Goal: Information Seeking & Learning: Find specific page/section

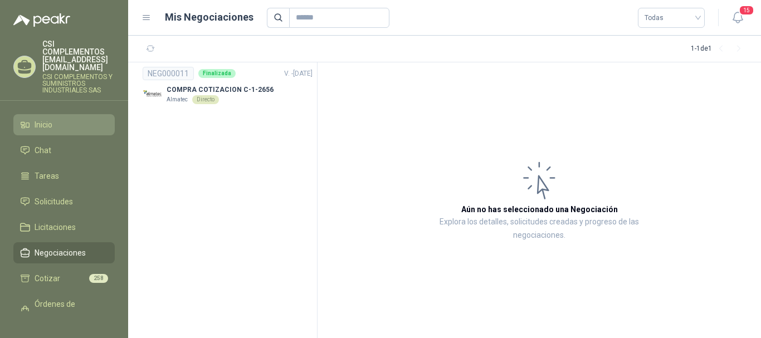
click at [57, 119] on li "Inicio" at bounding box center [64, 125] width 88 height 12
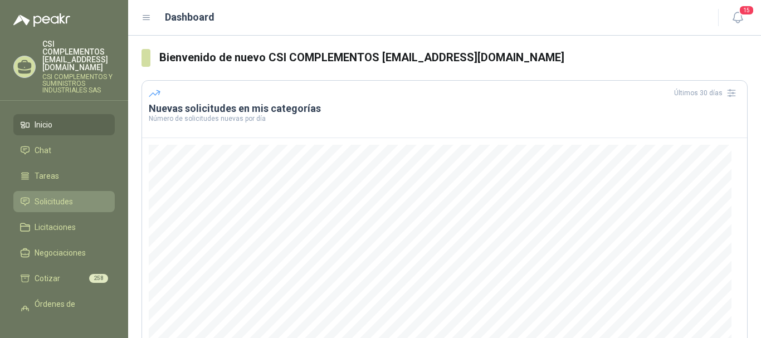
click at [80, 195] on li "Solicitudes" at bounding box center [64, 201] width 88 height 12
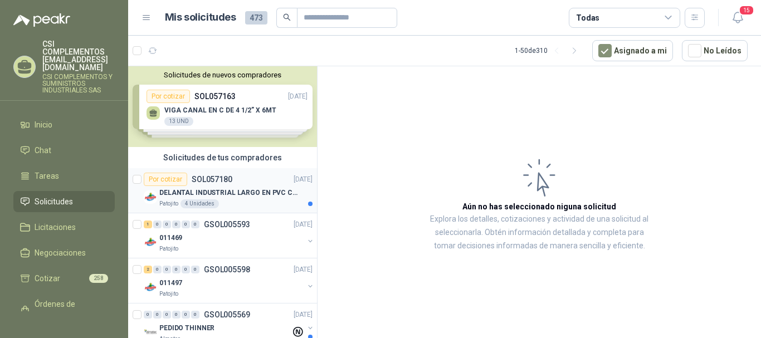
click at [209, 185] on div "Por cotizar SOL057180" at bounding box center [188, 179] width 89 height 13
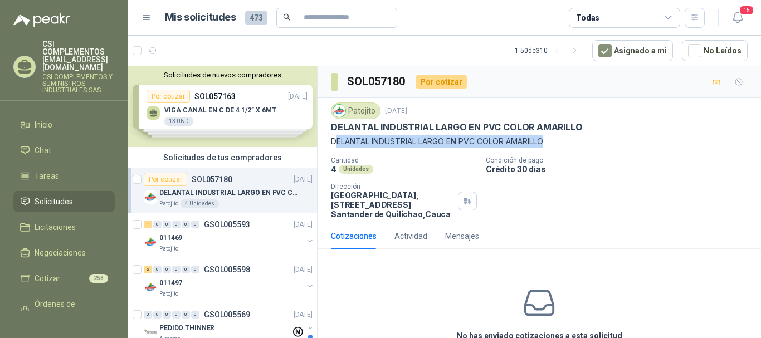
drag, startPoint x: 339, startPoint y: 140, endPoint x: 552, endPoint y: 141, distance: 213.8
click at [552, 141] on p "DELANTAL INDUSTRIAL LARGO EN PVC COLOR AMARILLO" at bounding box center [539, 141] width 416 height 12
click at [236, 249] on div "Patojito" at bounding box center [231, 248] width 144 height 9
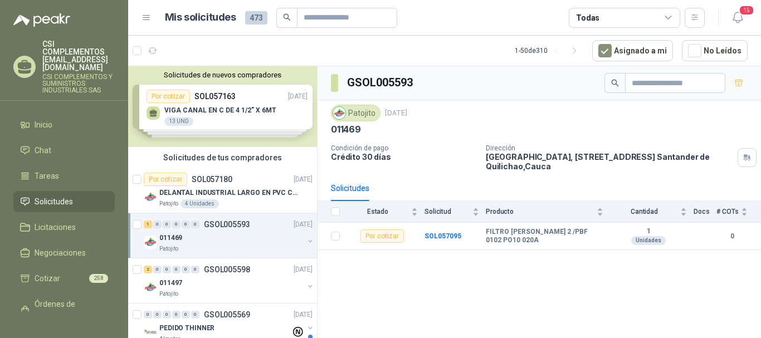
click at [222, 228] on p "GSOL005593" at bounding box center [227, 224] width 46 height 8
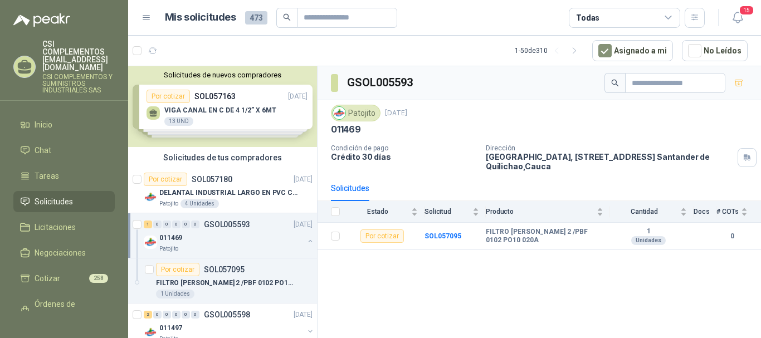
click at [232, 227] on p "GSOL005593" at bounding box center [227, 224] width 46 height 8
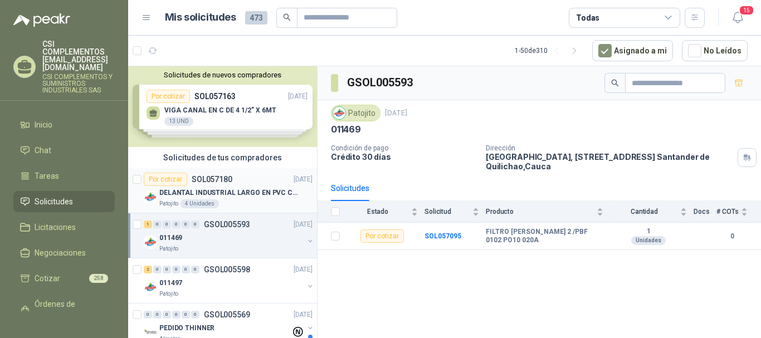
click at [210, 175] on p "SOL057180" at bounding box center [212, 179] width 41 height 8
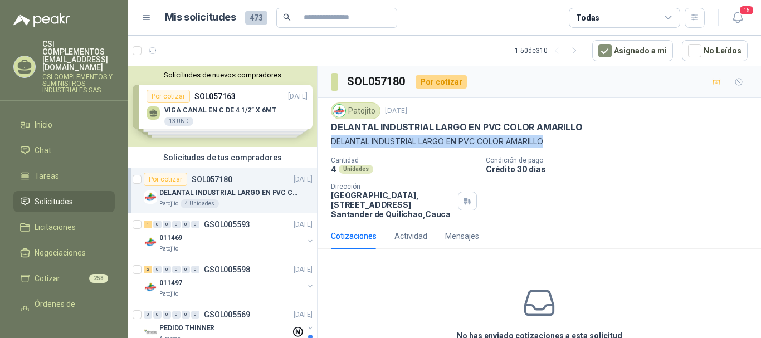
drag, startPoint x: 327, startPoint y: 134, endPoint x: 555, endPoint y: 146, distance: 228.6
click at [555, 146] on div "Patojito [DATE] DELANTAL INDUSTRIAL LARGO EN PVC COLOR AMARILLO DELANTAL INDUST…" at bounding box center [538, 160] width 443 height 125
copy p "DELANTAL INDUSTRIAL LARGO EN PVC COLOR AMARILLO"
click at [51, 195] on span "Solicitudes" at bounding box center [54, 201] width 38 height 12
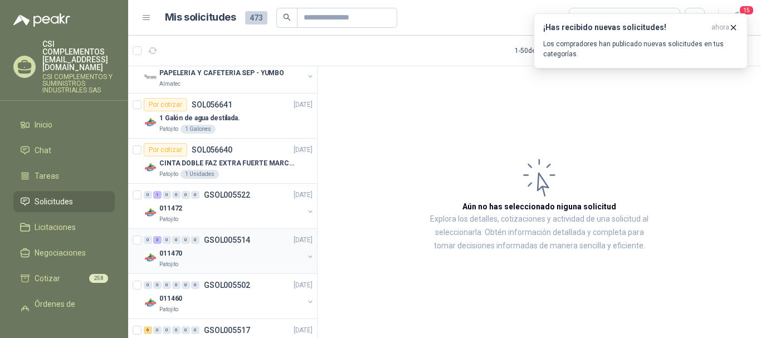
scroll to position [612, 0]
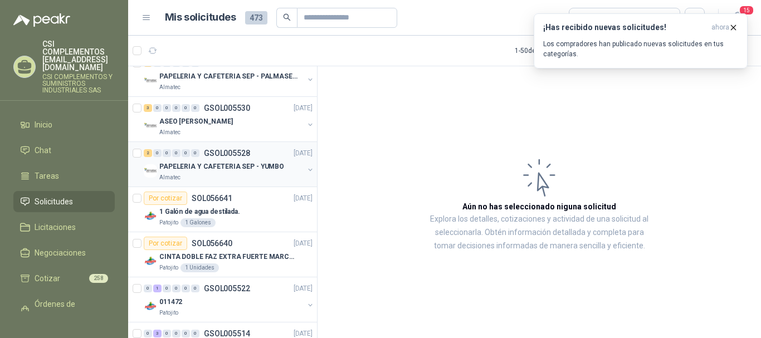
click at [220, 163] on p "PAPELERIA Y CAFETERIA SEP - YUMBO" at bounding box center [221, 166] width 125 height 11
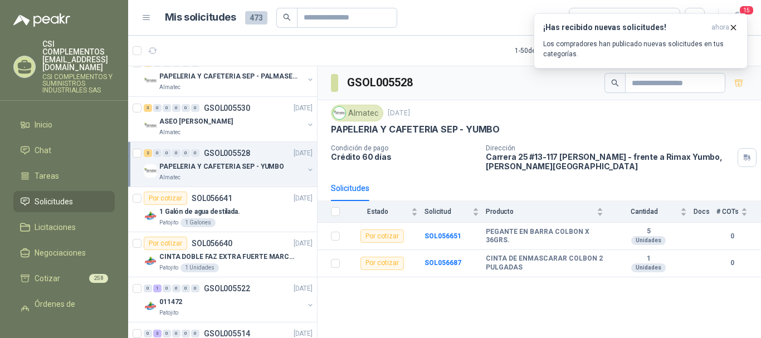
scroll to position [557, 0]
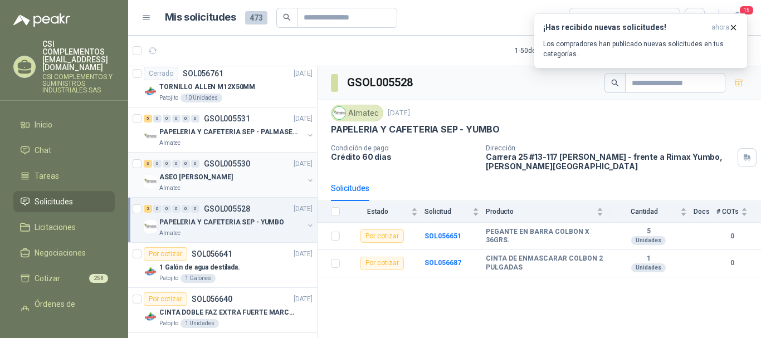
click at [209, 175] on p "ASEO [PERSON_NAME]" at bounding box center [195, 177] width 73 height 11
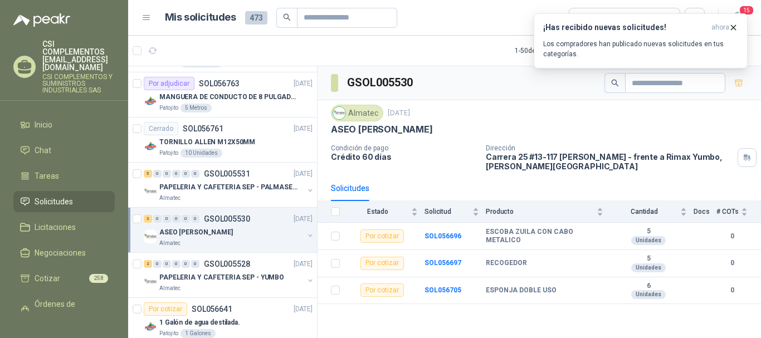
scroll to position [501, 0]
click at [209, 175] on p "GSOL005531" at bounding box center [227, 174] width 46 height 8
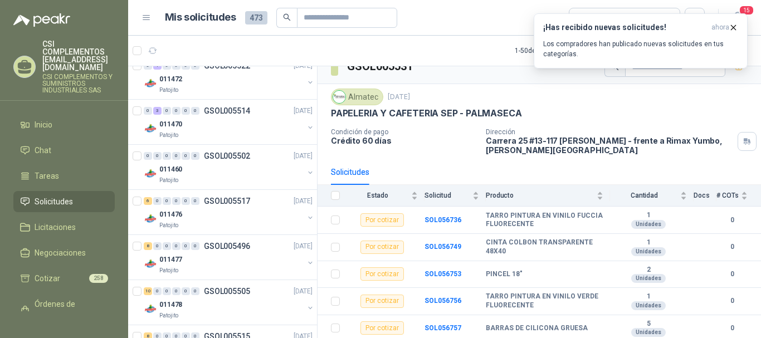
scroll to position [947, 0]
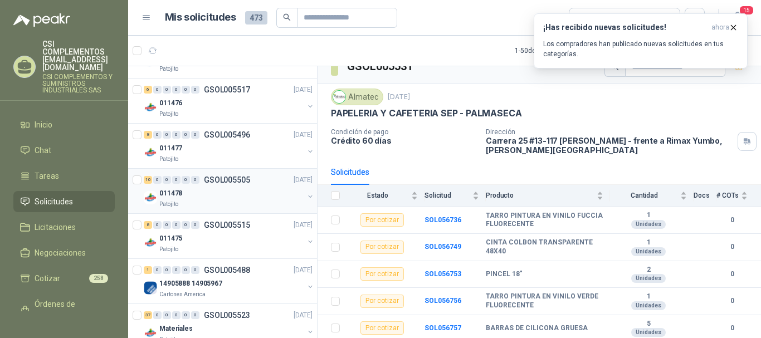
click at [193, 189] on div "011478" at bounding box center [231, 193] width 144 height 13
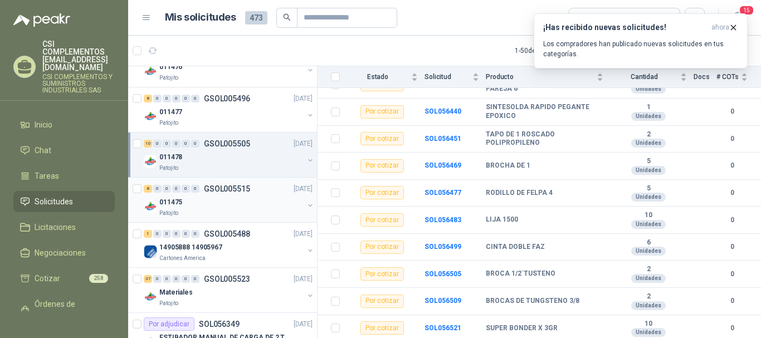
scroll to position [1002, 0]
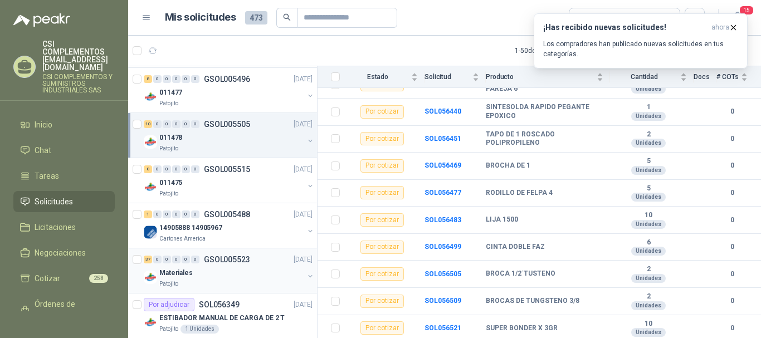
click at [217, 256] on p "GSOL005523" at bounding box center [227, 260] width 46 height 8
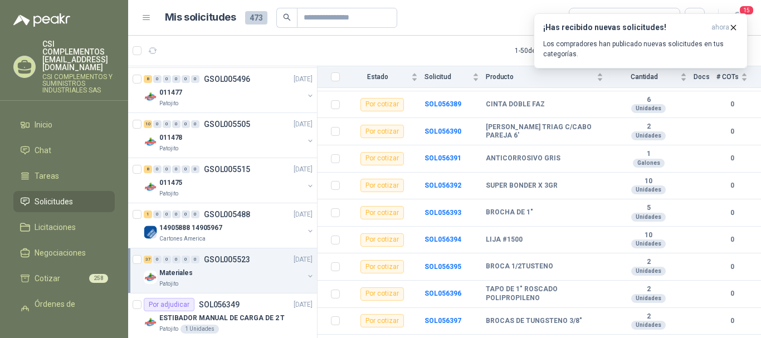
scroll to position [1058, 0]
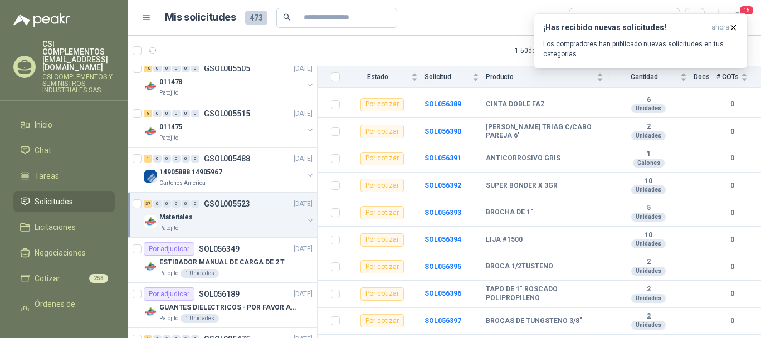
click at [214, 228] on div "Patojito" at bounding box center [231, 228] width 144 height 9
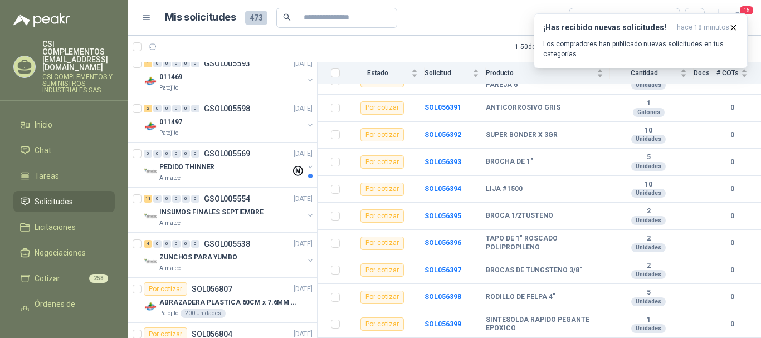
scroll to position [56, 0]
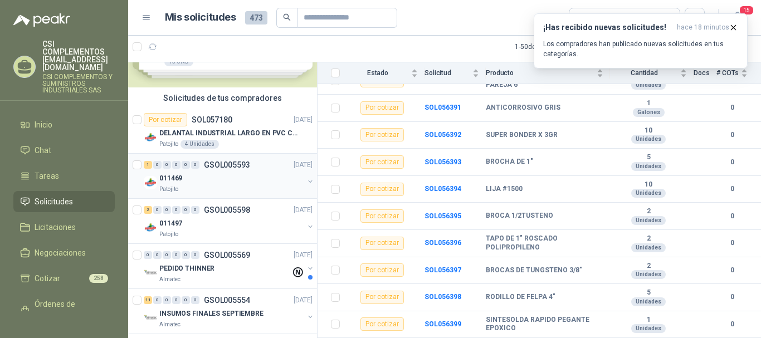
click at [198, 185] on div "Patojito" at bounding box center [231, 189] width 144 height 9
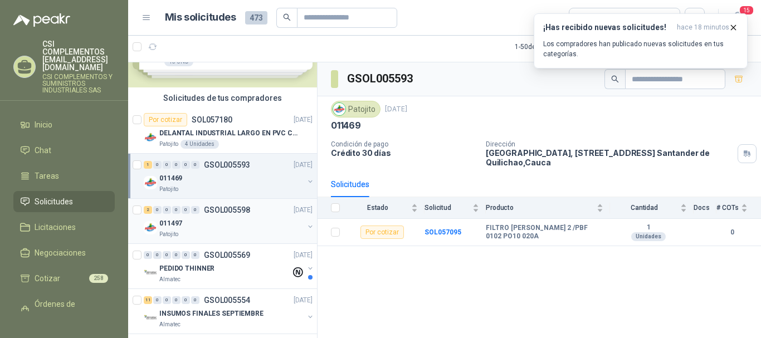
click at [209, 234] on div "Patojito" at bounding box center [231, 234] width 144 height 9
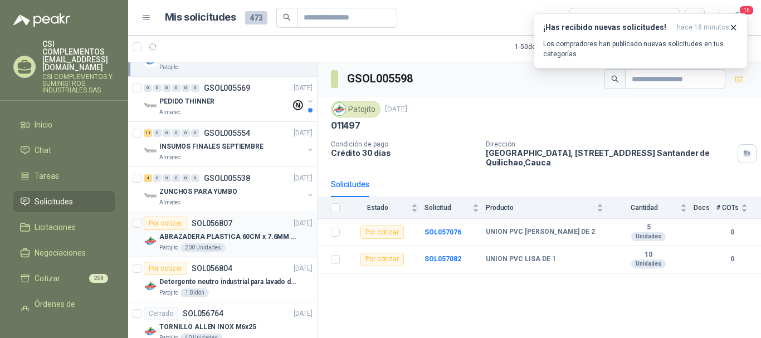
scroll to position [278, 0]
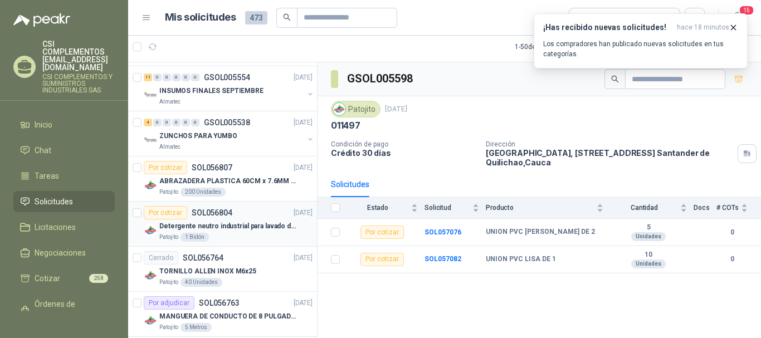
click at [217, 236] on div "Patojito 1 Bidón" at bounding box center [235, 237] width 153 height 9
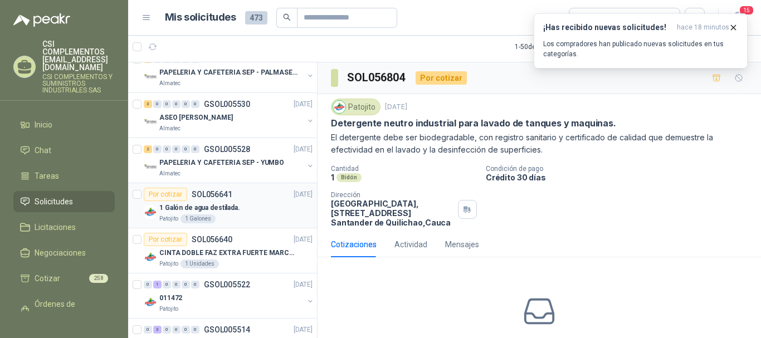
scroll to position [668, 0]
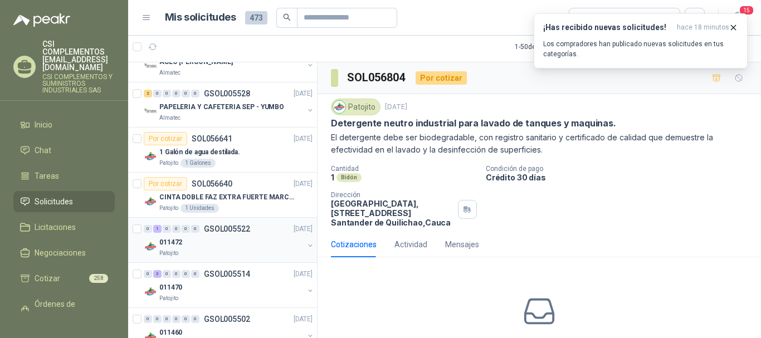
click at [232, 249] on div "Patojito" at bounding box center [231, 253] width 144 height 9
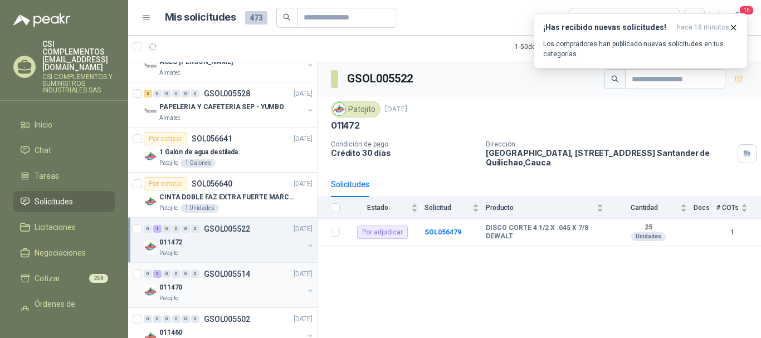
click at [225, 281] on div "011470" at bounding box center [231, 287] width 144 height 13
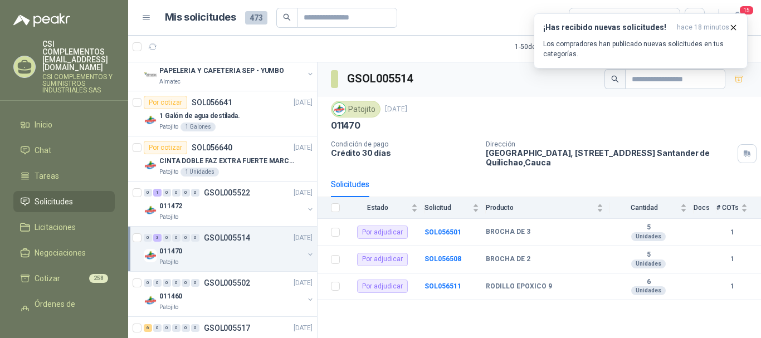
scroll to position [724, 0]
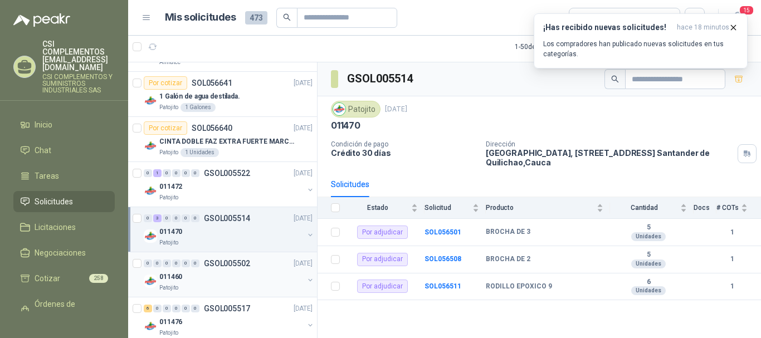
click at [225, 281] on div "011460" at bounding box center [231, 276] width 144 height 13
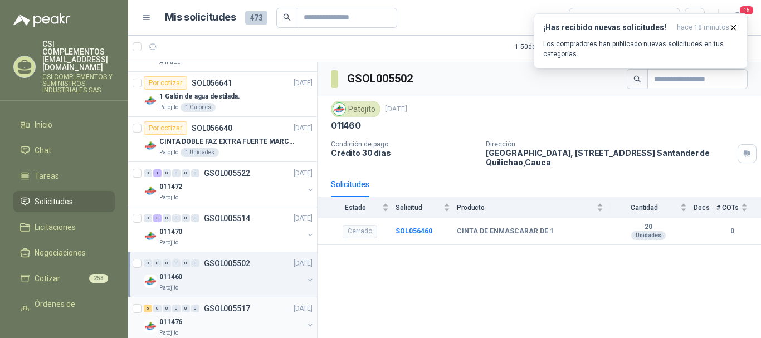
scroll to position [780, 0]
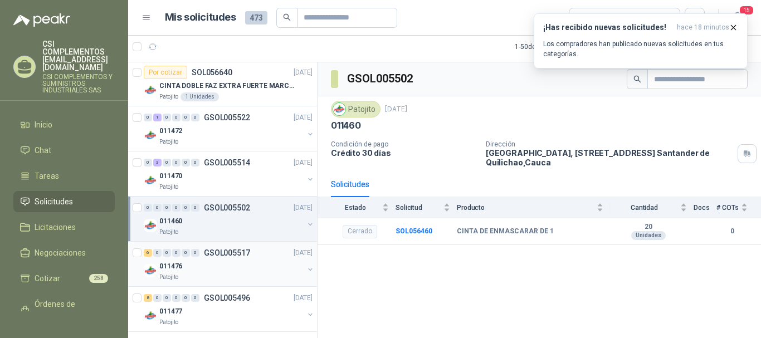
click at [222, 257] on p "GSOL005517" at bounding box center [227, 253] width 46 height 8
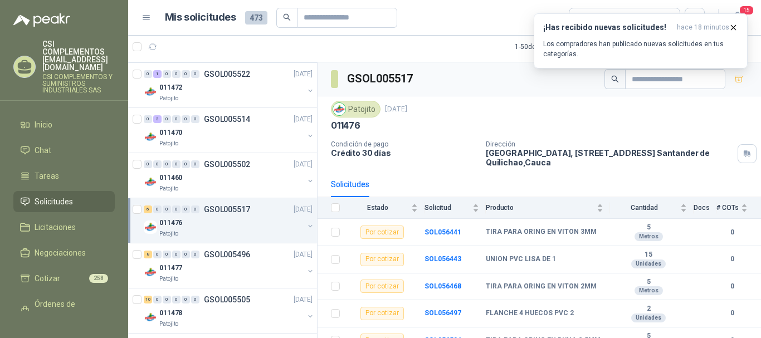
scroll to position [835, 0]
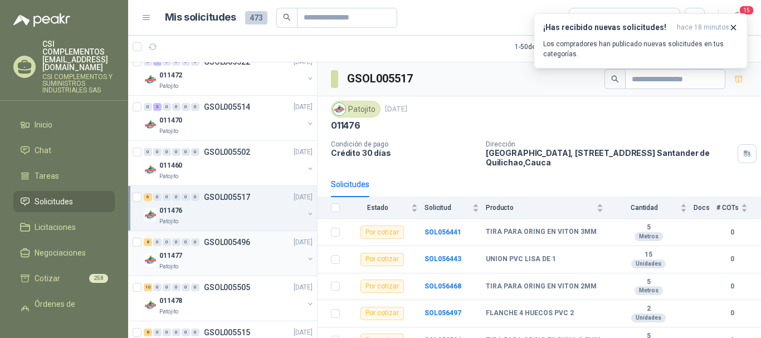
click at [222, 256] on div "011477" at bounding box center [231, 255] width 144 height 13
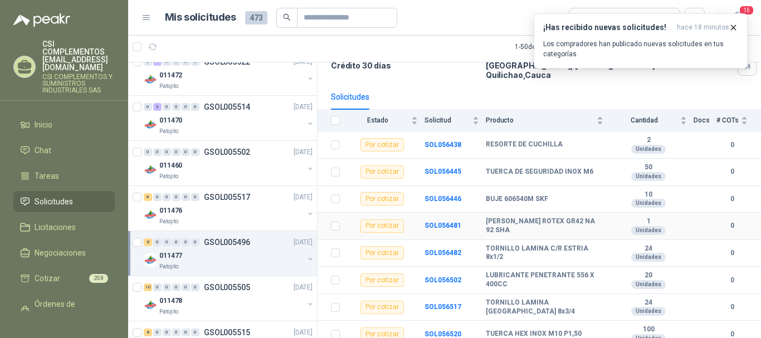
scroll to position [97, 0]
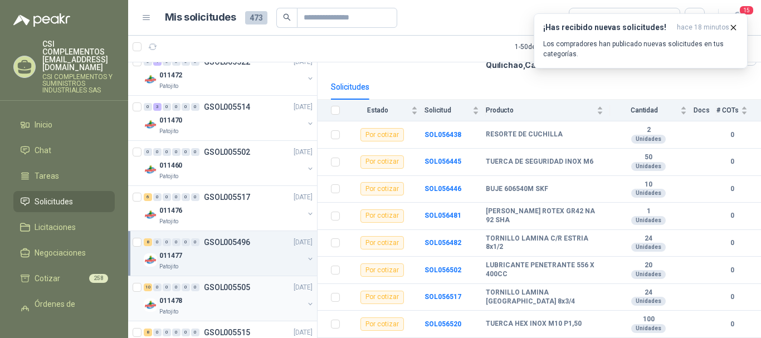
click at [208, 298] on div "011478" at bounding box center [231, 300] width 144 height 13
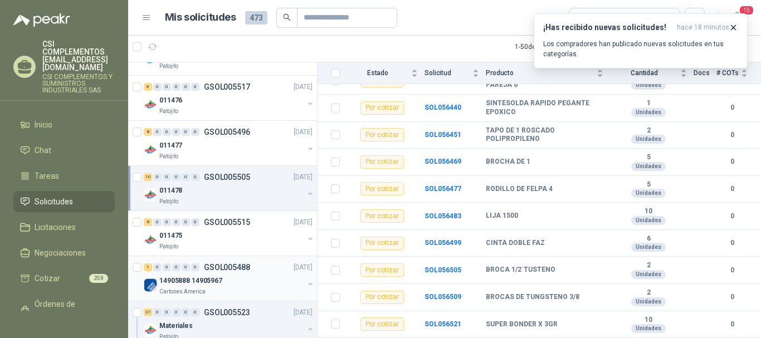
scroll to position [947, 0]
click at [237, 235] on div "011475" at bounding box center [231, 234] width 144 height 13
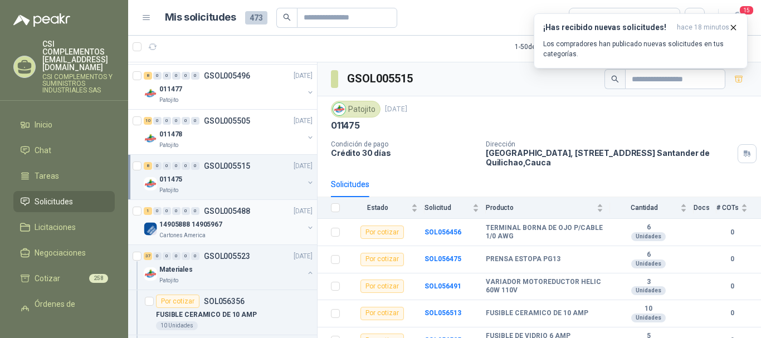
scroll to position [1002, 0]
click at [247, 182] on div "011475" at bounding box center [231, 178] width 144 height 13
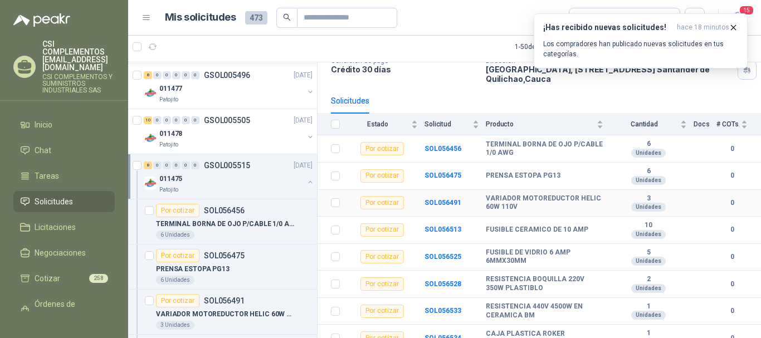
scroll to position [97, 0]
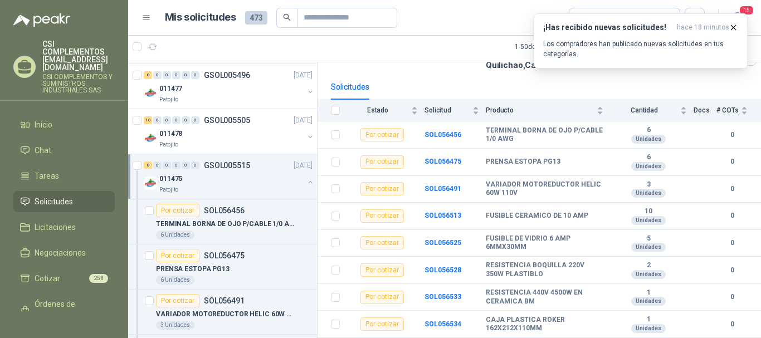
click at [210, 180] on div "011475" at bounding box center [231, 178] width 144 height 13
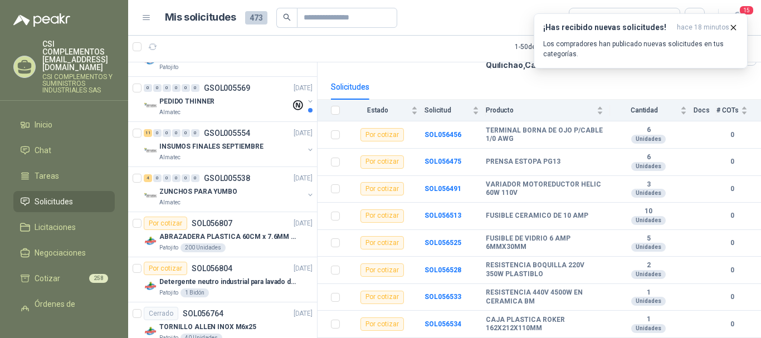
scroll to position [0, 0]
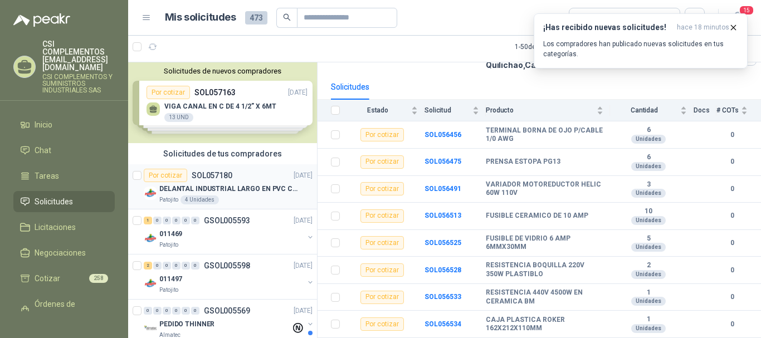
click at [231, 182] on div "DELANTAL INDUSTRIAL LARGO EN PVC COLOR AMARILLO" at bounding box center [235, 188] width 153 height 13
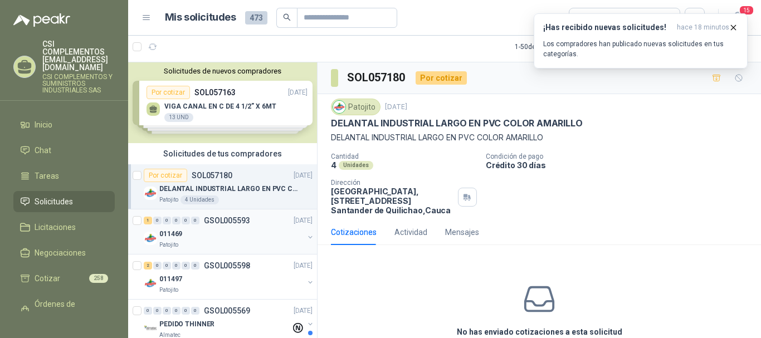
click at [227, 239] on div "011469" at bounding box center [231, 233] width 144 height 13
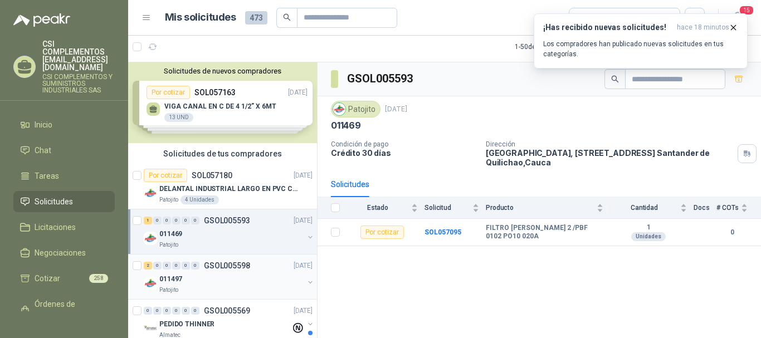
click at [249, 292] on div "Patojito" at bounding box center [231, 290] width 144 height 9
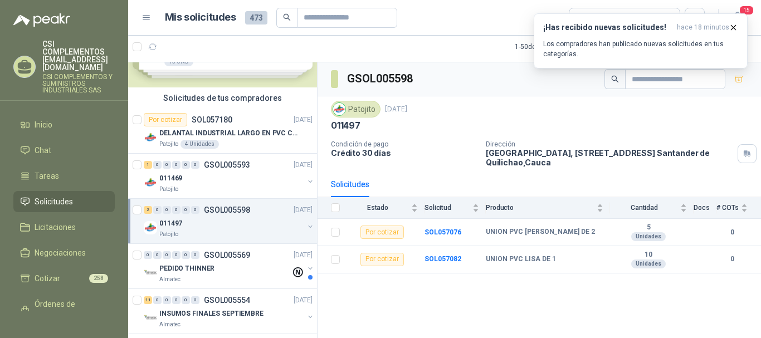
scroll to position [111, 0]
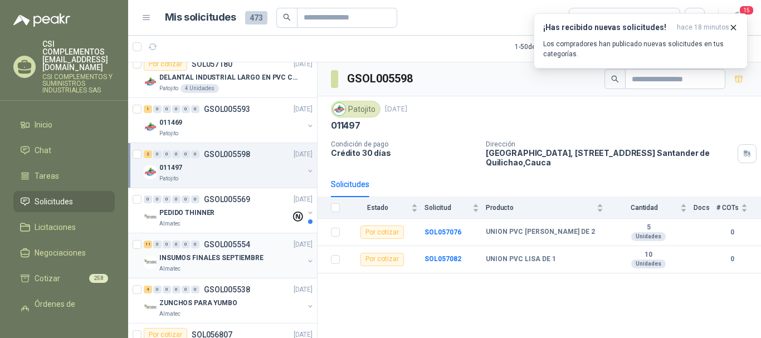
click at [223, 272] on div "Almatec" at bounding box center [231, 268] width 144 height 9
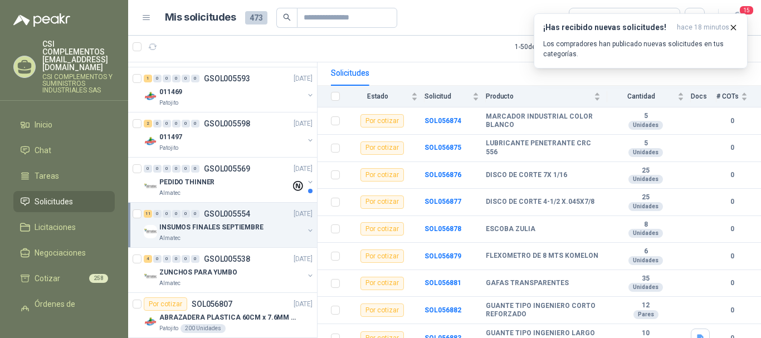
scroll to position [167, 0]
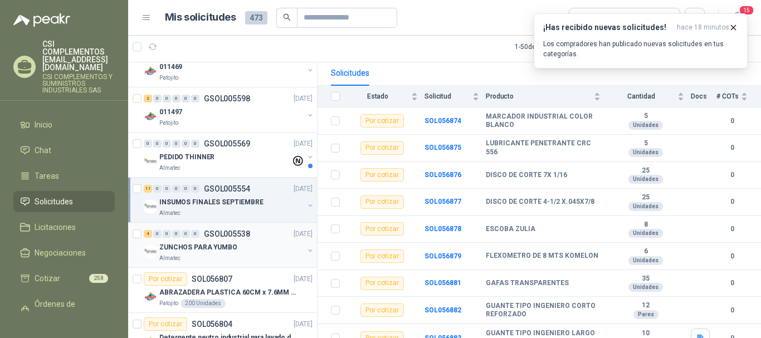
click at [224, 262] on div "Almatec" at bounding box center [231, 258] width 144 height 9
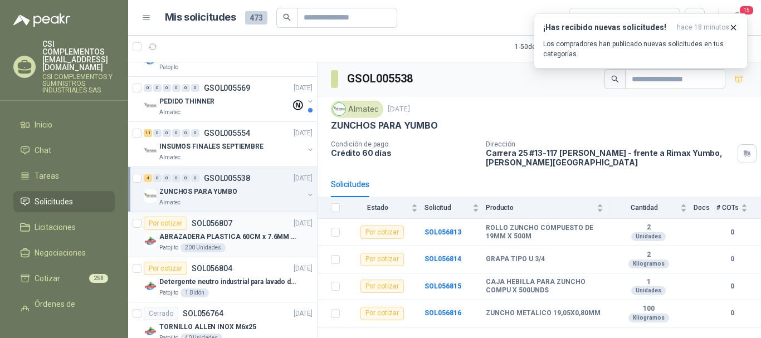
scroll to position [278, 0]
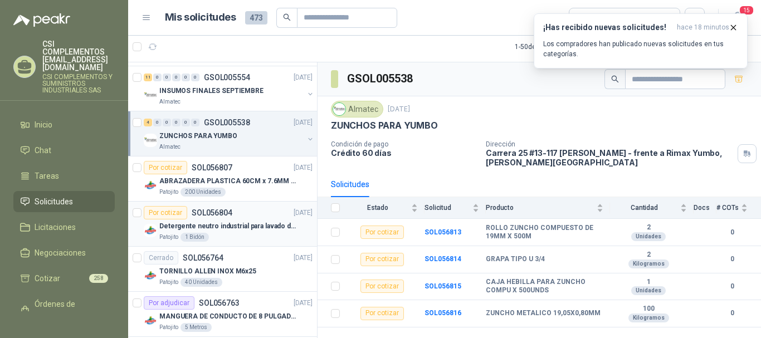
click at [232, 227] on p "Detergente neutro industrial para lavado de tanques y maquinas." at bounding box center [228, 226] width 139 height 11
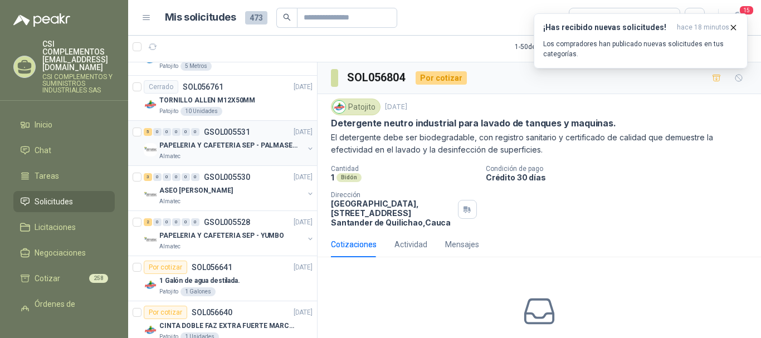
scroll to position [557, 0]
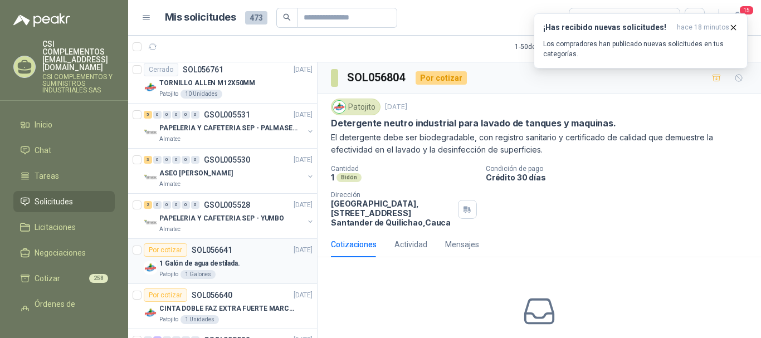
click at [231, 270] on div "Patojito 1 Galones" at bounding box center [235, 274] width 153 height 9
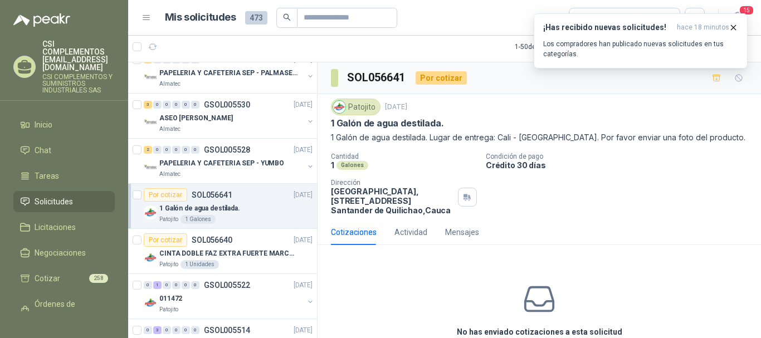
scroll to position [612, 0]
click at [220, 252] on p "CINTA DOBLE FAZ EXTRA FUERTE MARCA:3M" at bounding box center [228, 253] width 139 height 11
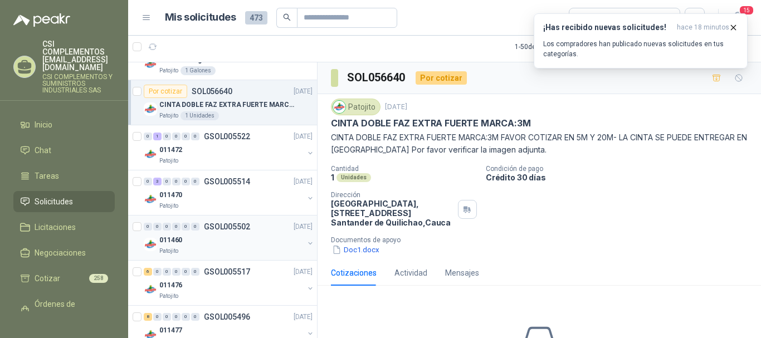
scroll to position [780, 0]
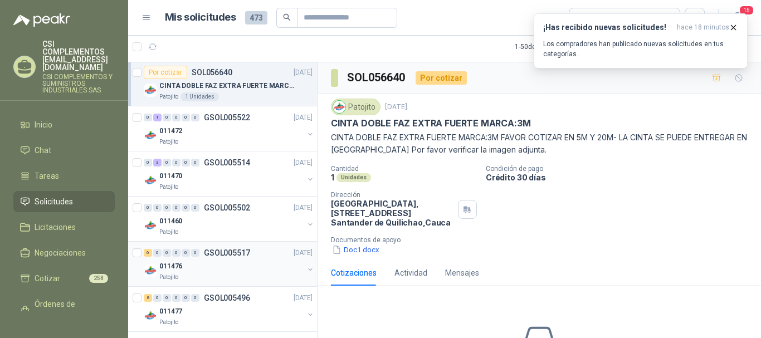
click at [239, 263] on div "011476" at bounding box center [231, 265] width 144 height 13
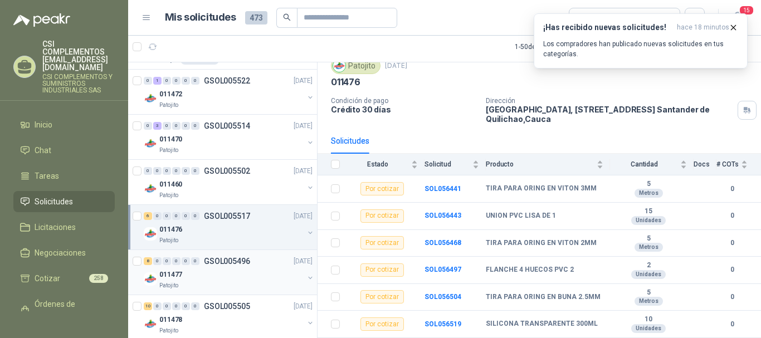
scroll to position [835, 0]
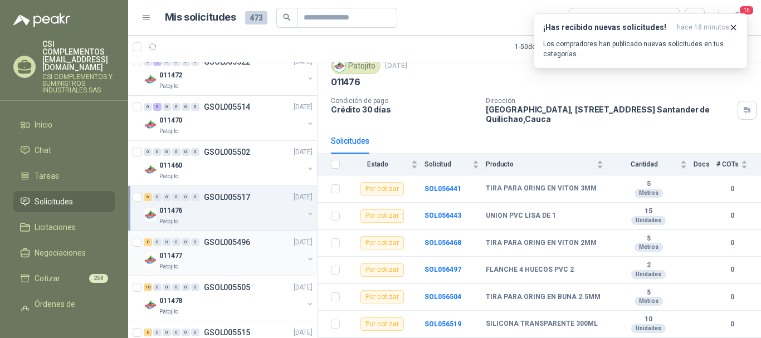
click at [233, 259] on div "011477" at bounding box center [231, 255] width 144 height 13
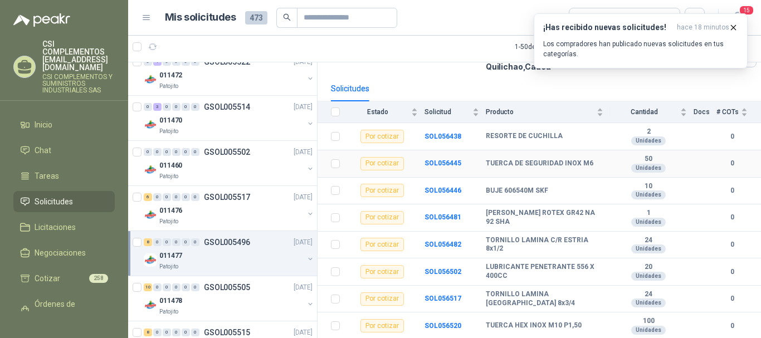
scroll to position [97, 0]
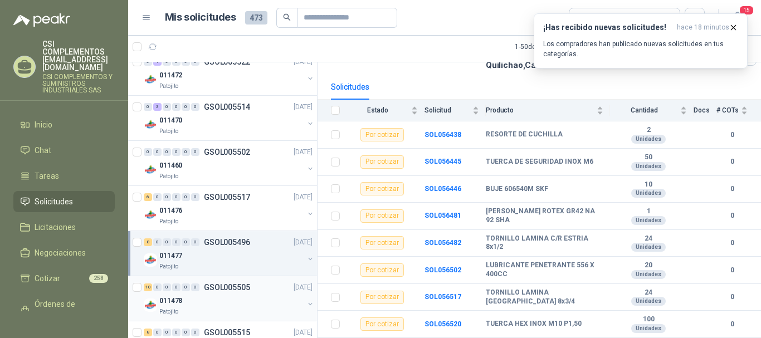
click at [205, 300] on div "011478" at bounding box center [231, 300] width 144 height 13
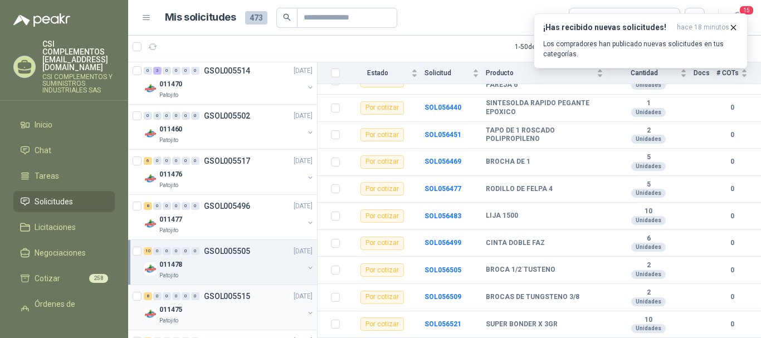
scroll to position [891, 0]
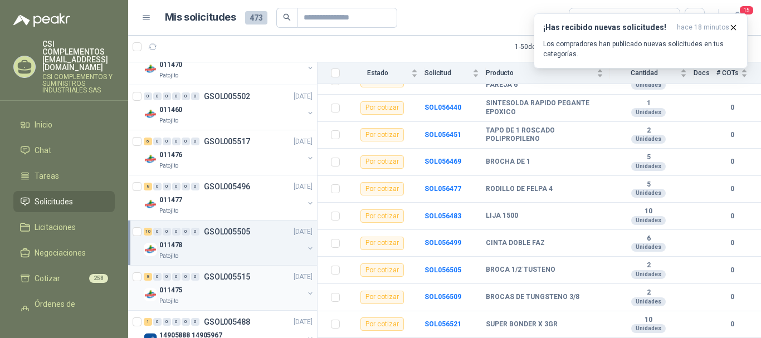
click at [230, 296] on div "011475" at bounding box center [231, 289] width 144 height 13
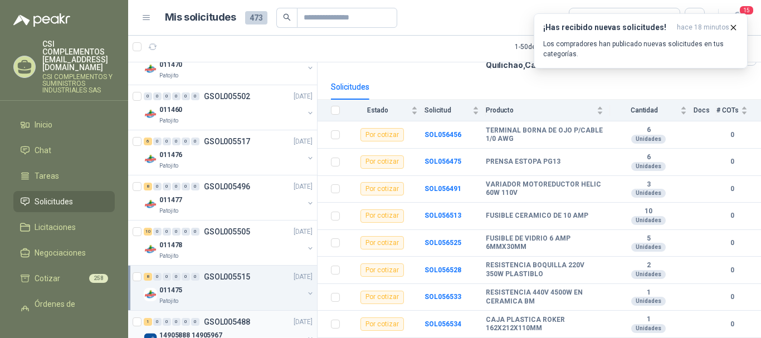
scroll to position [947, 0]
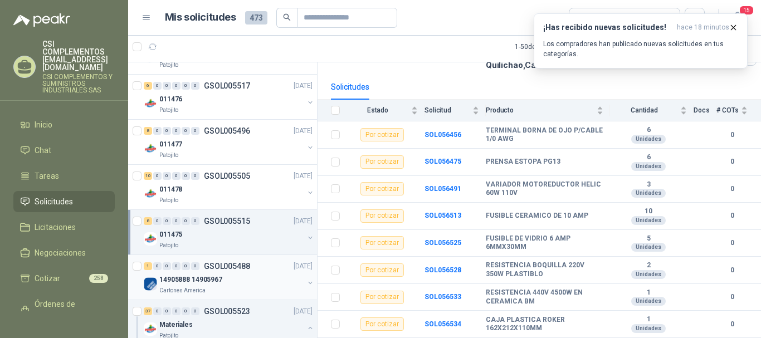
click at [244, 282] on div "14905888 14905967" at bounding box center [231, 279] width 144 height 13
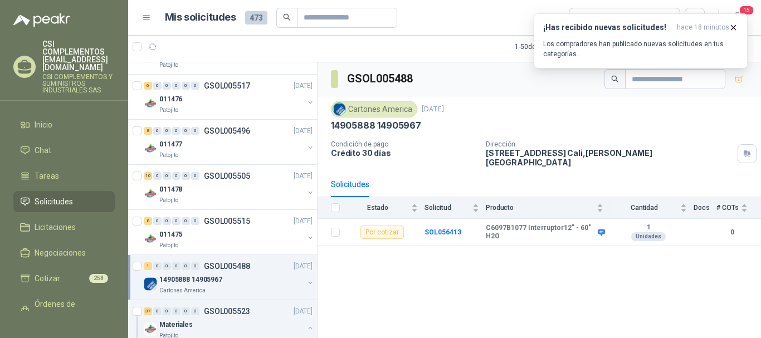
scroll to position [1002, 0]
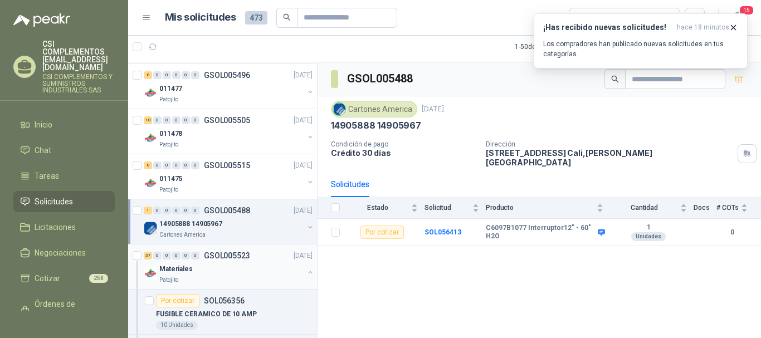
click at [208, 277] on div "Patojito" at bounding box center [231, 280] width 144 height 9
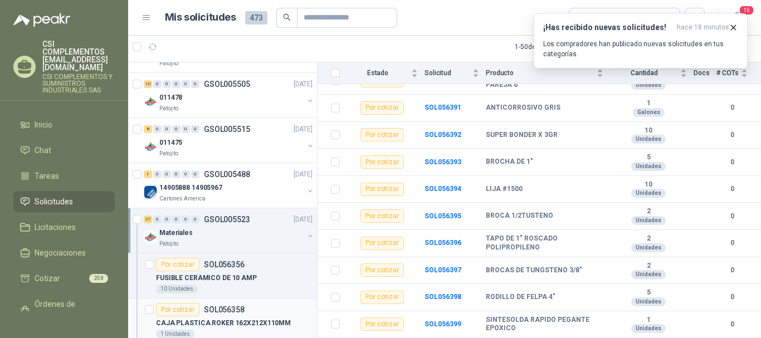
scroll to position [1058, 0]
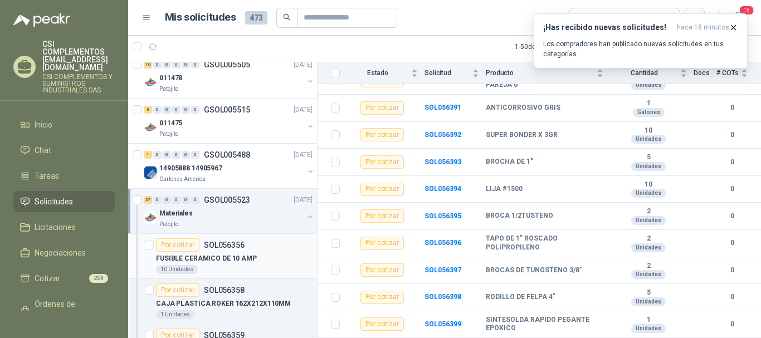
click at [254, 257] on div "FUSIBLE CERAMICO DE 10 AMP" at bounding box center [234, 258] width 156 height 13
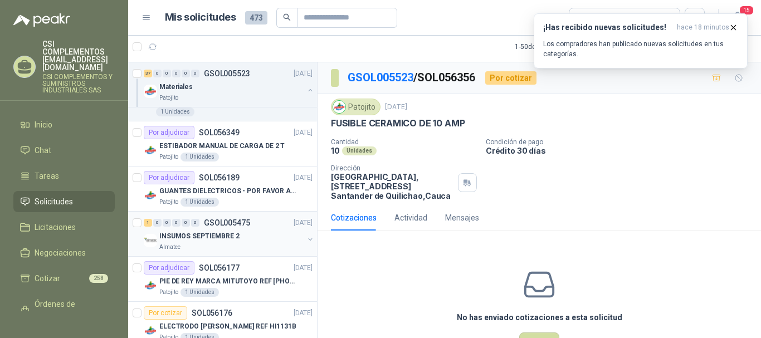
scroll to position [2840, 0]
click at [229, 242] on div "INSUMOS SEPTIEMBRE 2" at bounding box center [231, 235] width 144 height 13
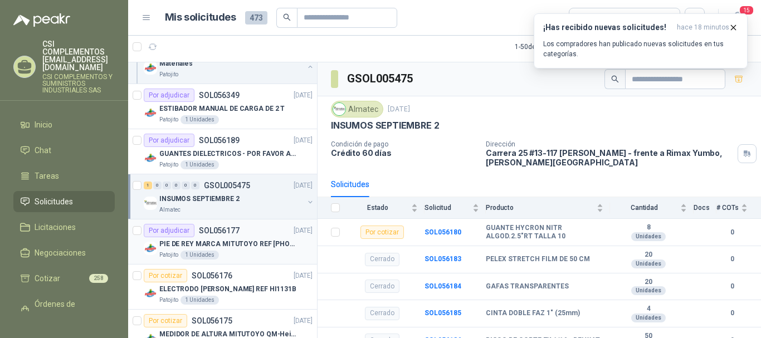
scroll to position [2895, 0]
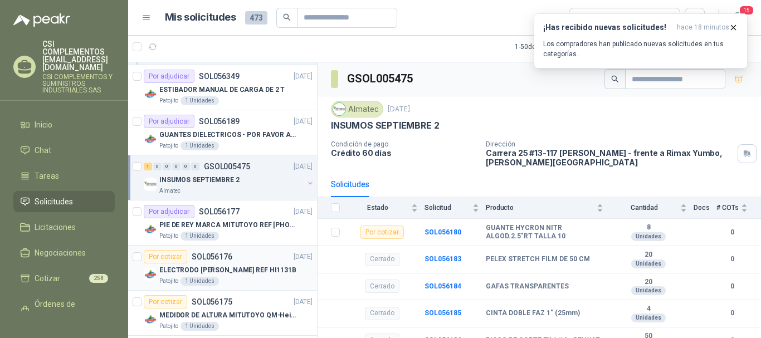
click at [247, 265] on p "ELECTRODO [PERSON_NAME] REF HI1131B" at bounding box center [227, 270] width 137 height 11
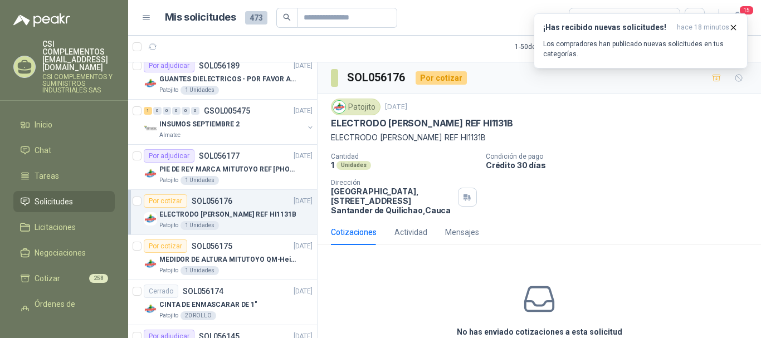
scroll to position [3007, 0]
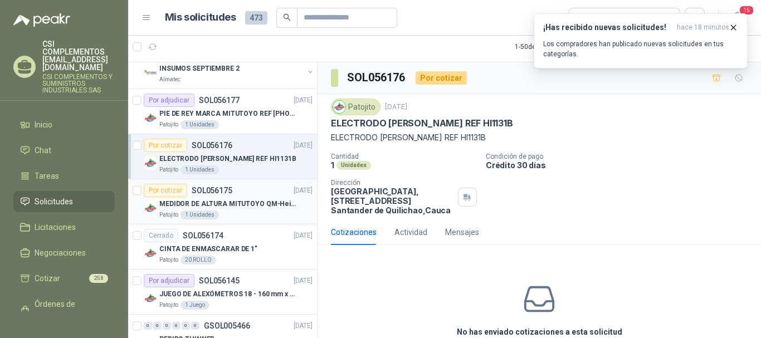
click at [258, 220] on article "Por cotizar SOL056175 [DATE] MEDIDOR DE ALTURA MITUTOYO QM-Height 518-245 Patoj…" at bounding box center [222, 201] width 189 height 45
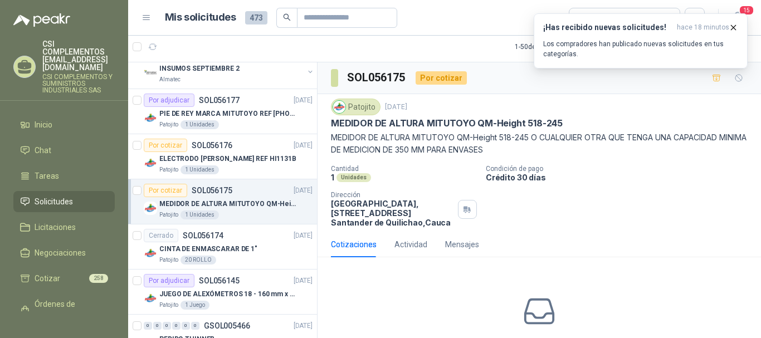
click at [251, 202] on p "MEDIDOR DE ALTURA MITUTOYO QM-Height 518-245" at bounding box center [228, 204] width 139 height 11
click at [236, 294] on p "JUEGO DE ALEXÓMETROS 18 - 160 mm x 0,01 mm 2824-S3" at bounding box center [228, 294] width 139 height 11
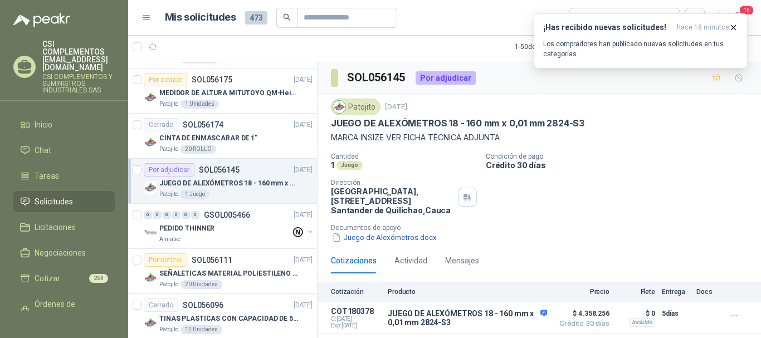
scroll to position [3118, 0]
click at [226, 268] on p "SEÑALETICAS MATERIAL POLIESTILENO CON VINILO LAMINADO CALIBRE 60" at bounding box center [228, 273] width 139 height 11
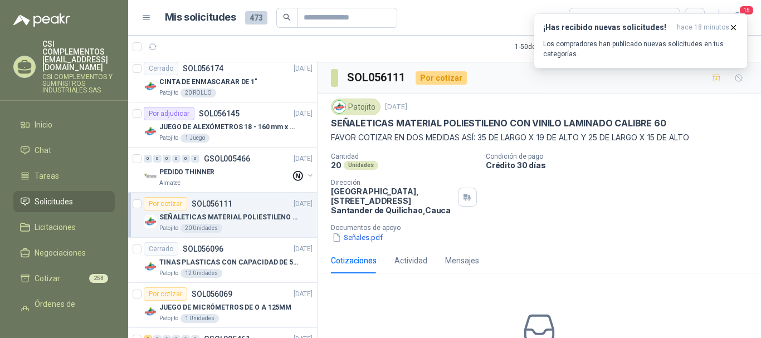
scroll to position [3229, 0]
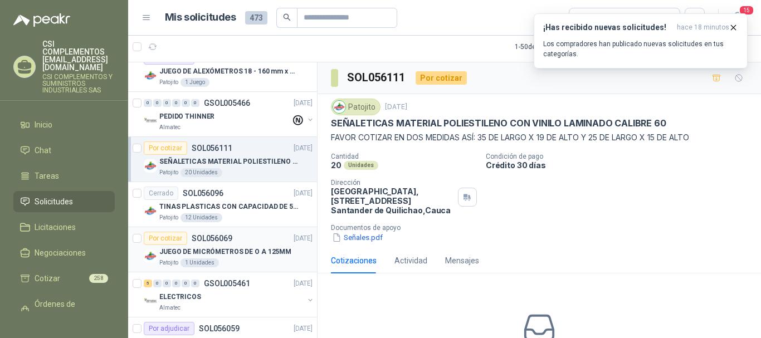
click at [227, 259] on div "Patojito 1 Unidades" at bounding box center [235, 262] width 153 height 9
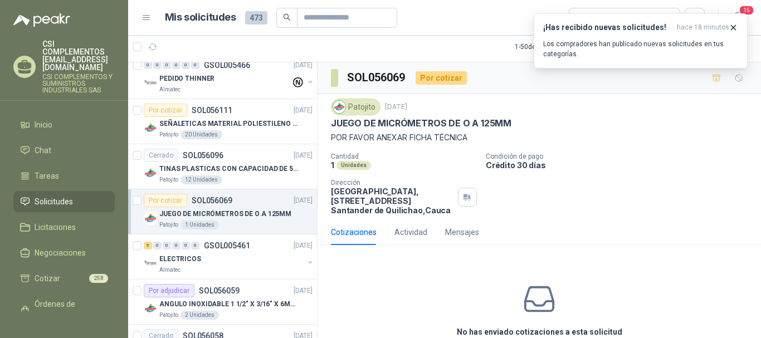
scroll to position [3285, 0]
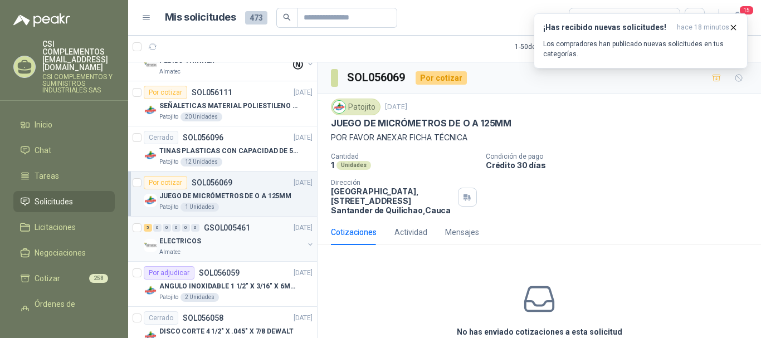
click at [210, 239] on div "ELECTRICOS" at bounding box center [231, 240] width 144 height 13
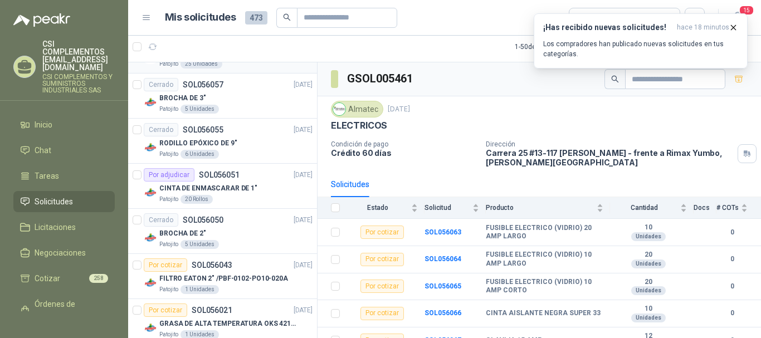
scroll to position [3619, 0]
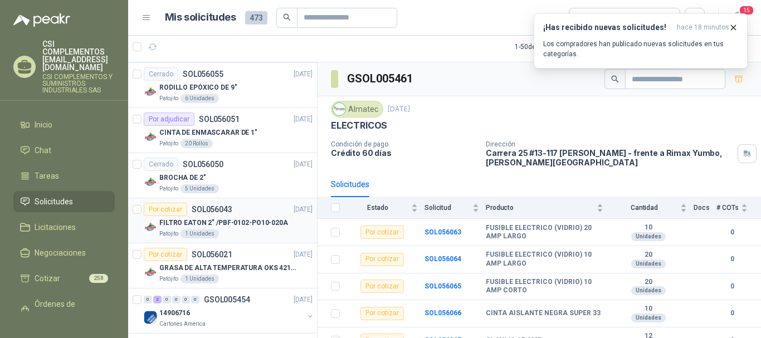
click at [242, 231] on div "Patojito 1 Unidades" at bounding box center [235, 233] width 153 height 9
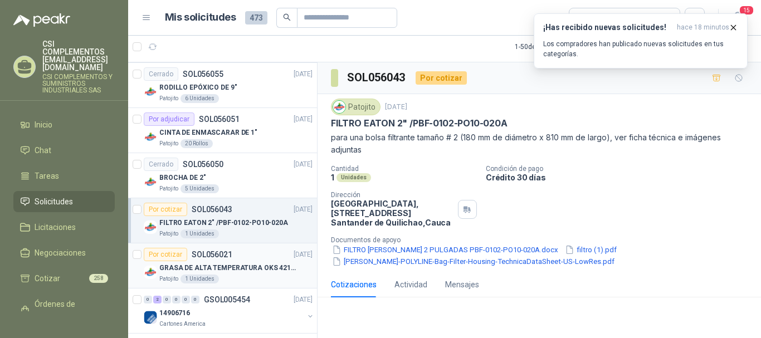
click at [238, 275] on div "Patojito 1 Unidades" at bounding box center [235, 279] width 153 height 9
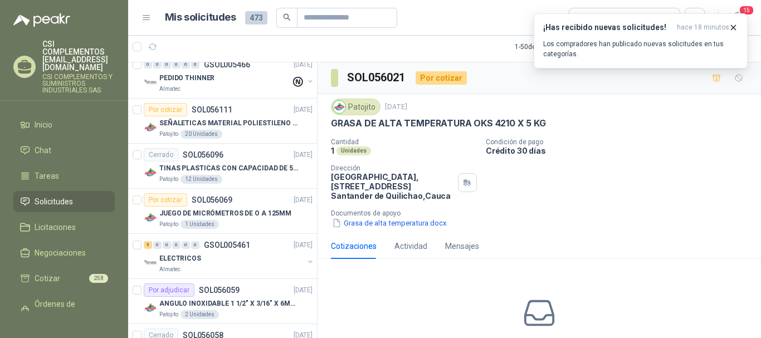
scroll to position [3265, 0]
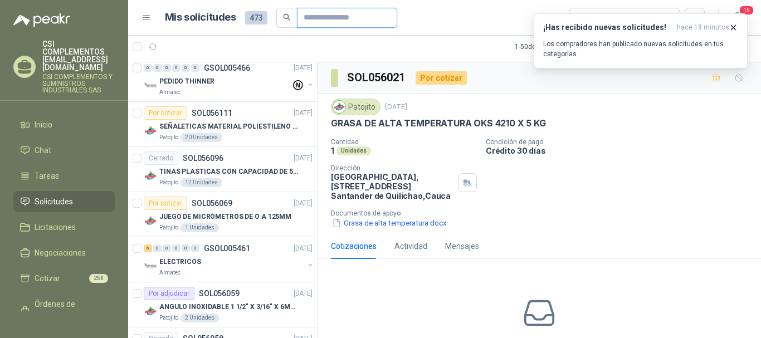
click at [359, 17] on input "text" at bounding box center [342, 17] width 78 height 19
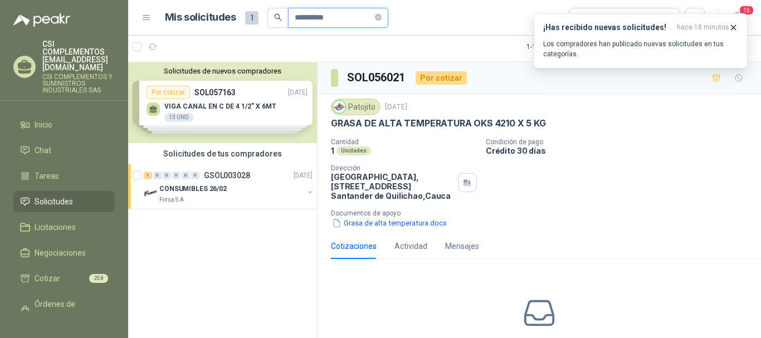
scroll to position [0, 0]
click at [223, 181] on div "1 0 0 0 0 0 GSOL003028 [DATE]" at bounding box center [229, 175] width 171 height 13
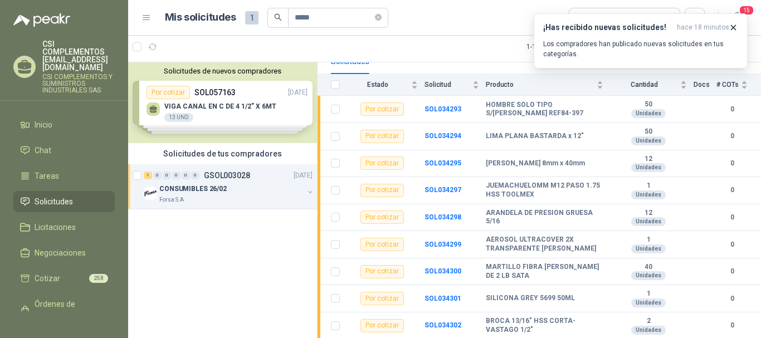
scroll to position [121, 0]
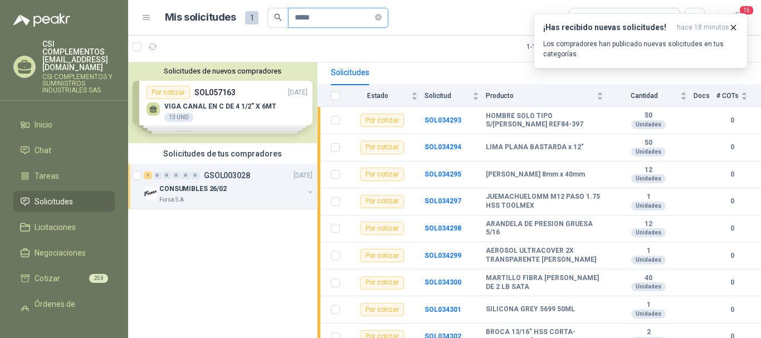
click at [318, 24] on input "****" at bounding box center [334, 17] width 78 height 19
type input "*"
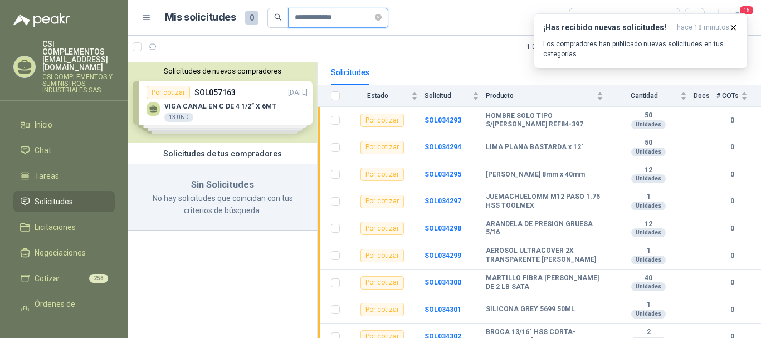
type input "**********"
click at [48, 195] on span "Solicitudes" at bounding box center [54, 201] width 38 height 12
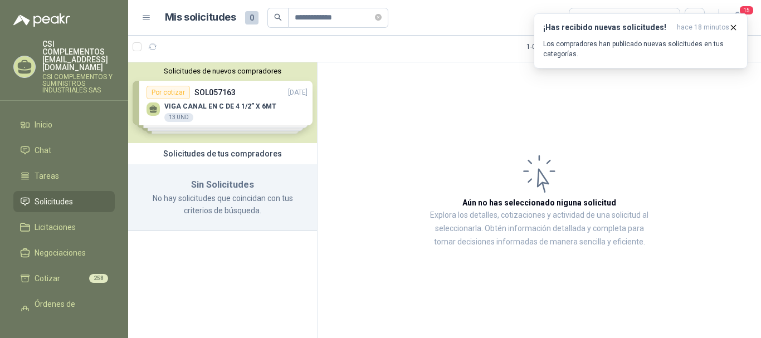
click at [60, 195] on span "Solicitudes" at bounding box center [54, 201] width 38 height 12
click at [155, 48] on icon "button" at bounding box center [153, 47] width 8 height 6
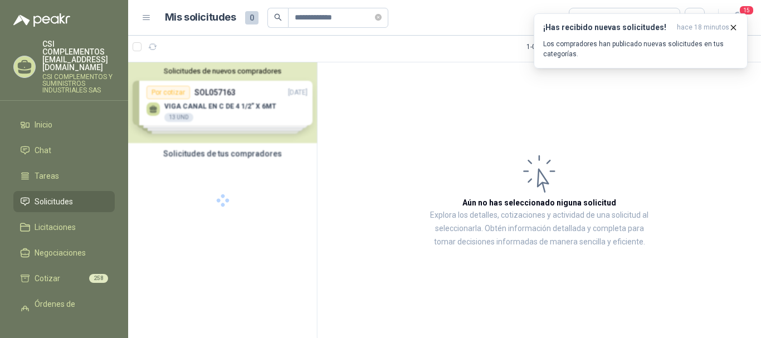
click at [45, 195] on span "Solicitudes" at bounding box center [54, 201] width 38 height 12
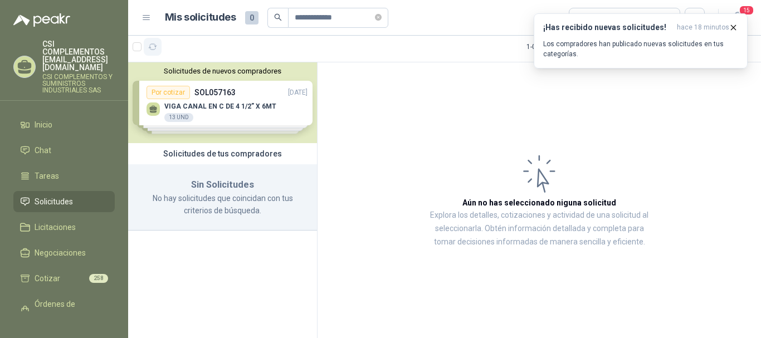
click at [153, 47] on icon "button" at bounding box center [152, 46] width 9 height 9
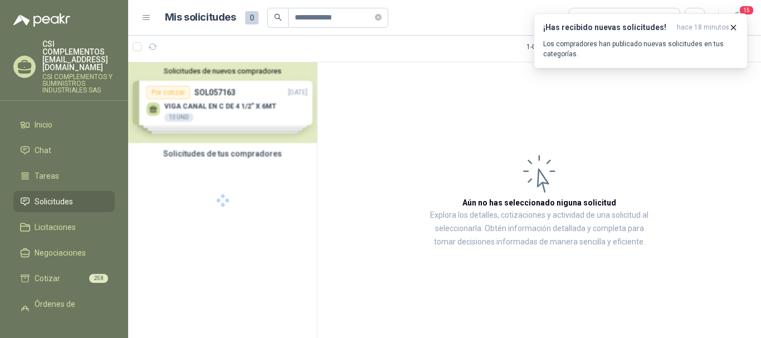
drag, startPoint x: 63, startPoint y: 186, endPoint x: 112, endPoint y: 94, distance: 104.1
click at [63, 195] on span "Solicitudes" at bounding box center [54, 201] width 38 height 12
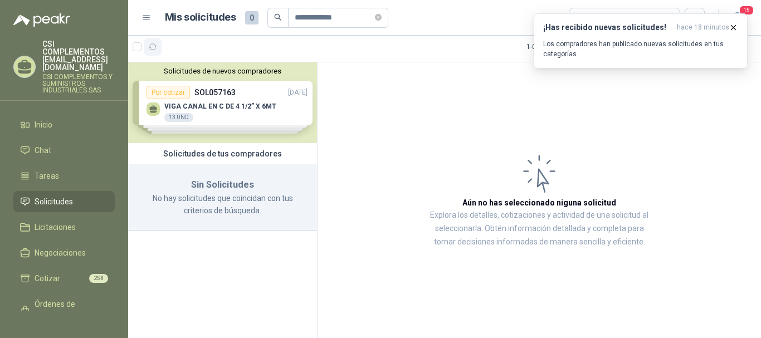
click at [152, 47] on icon "button" at bounding box center [152, 46] width 9 height 9
click at [143, 48] on div at bounding box center [147, 47] width 29 height 18
click at [151, 50] on icon "button" at bounding box center [152, 46] width 9 height 9
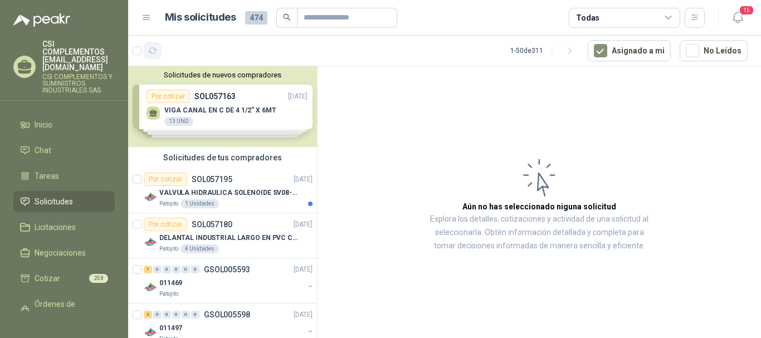
click at [150, 51] on icon "button" at bounding box center [153, 51] width 8 height 6
click at [178, 49] on icon "button" at bounding box center [180, 50] width 8 height 6
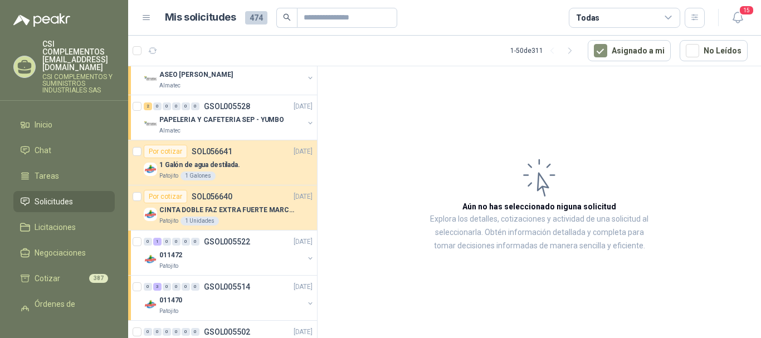
scroll to position [724, 0]
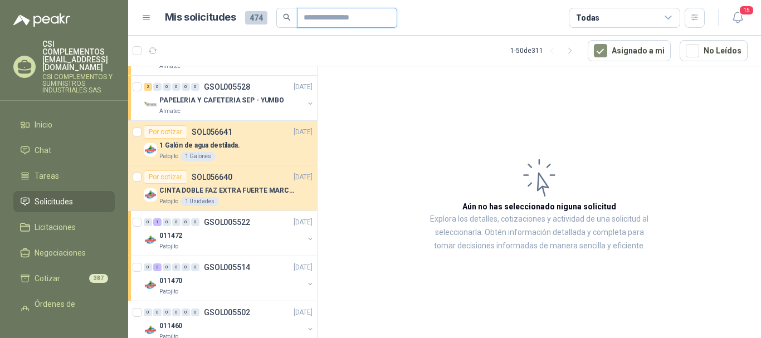
click at [318, 15] on input "text" at bounding box center [342, 17] width 78 height 19
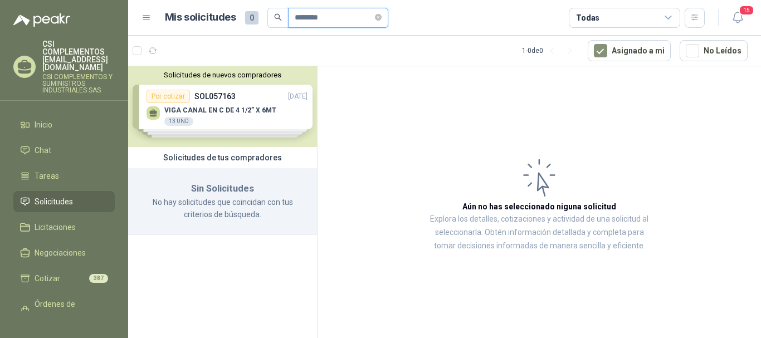
scroll to position [0, 0]
type input "********"
click at [381, 14] on icon "close-circle" at bounding box center [378, 17] width 7 height 7
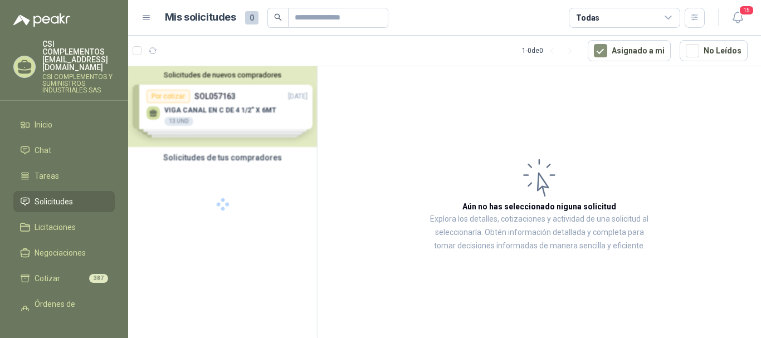
click at [63, 195] on span "Solicitudes" at bounding box center [54, 201] width 38 height 12
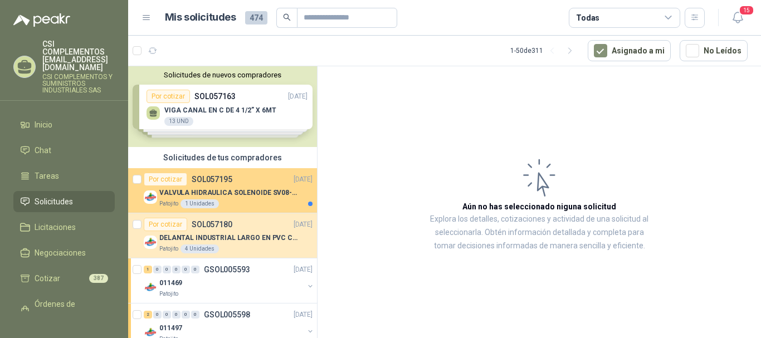
click at [211, 196] on p "VALVULA HIDRAULICA SOLENOIDE SV08-20" at bounding box center [228, 193] width 139 height 11
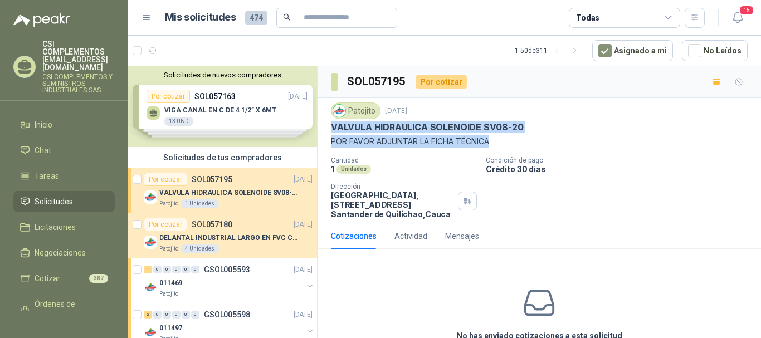
drag, startPoint x: 331, startPoint y: 125, endPoint x: 498, endPoint y: 136, distance: 168.0
click at [498, 136] on div "Patojito 24 sept, 2025 VALVULA HIDRAULICA SOLENOIDE SV08-20 POR FAVOR ADJUNTAR …" at bounding box center [538, 160] width 443 height 125
copy div "VALVULA HIDRAULICA SOLENOIDE SV08-20 POR FAVOR ADJUNTAR LA FICHA TÉCNICA"
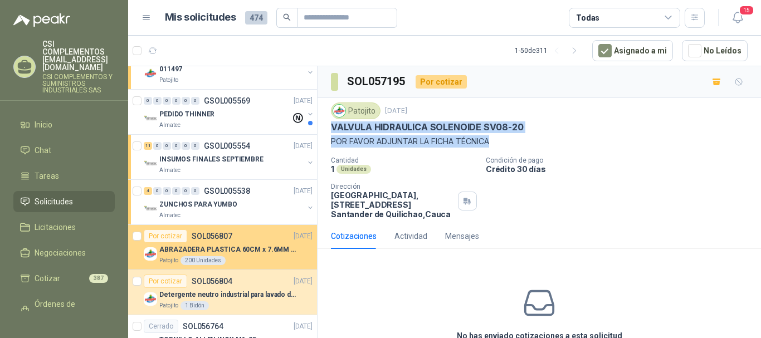
scroll to position [278, 0]
